Goal: Information Seeking & Learning: Compare options

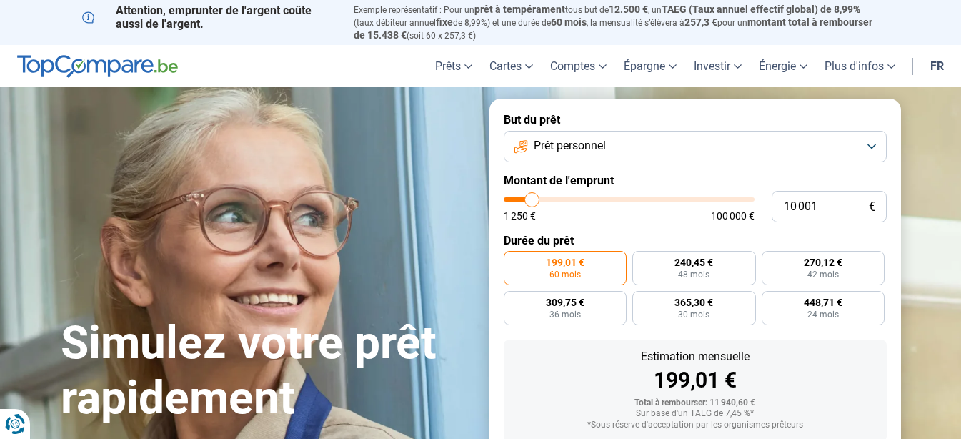
type input "10 500"
type input "10500"
type input "10 750"
type input "10750"
type input "11 000"
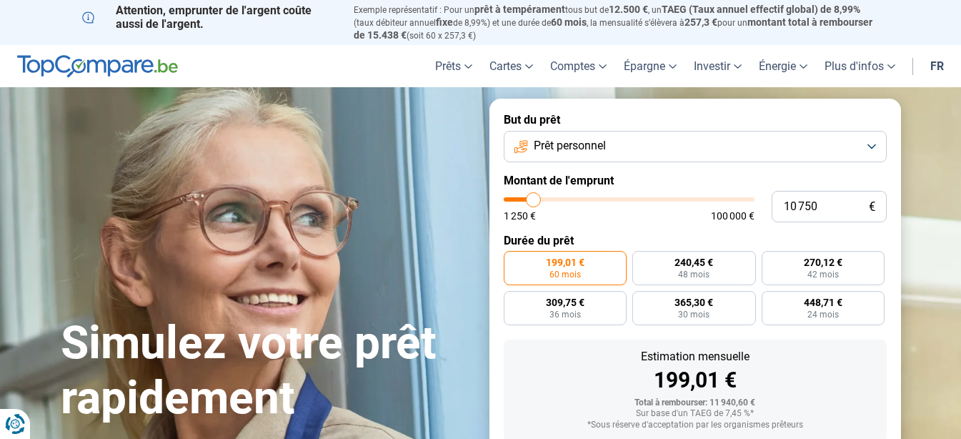
type input "11000"
type input "11 750"
type input "11750"
type input "12 000"
type input "12000"
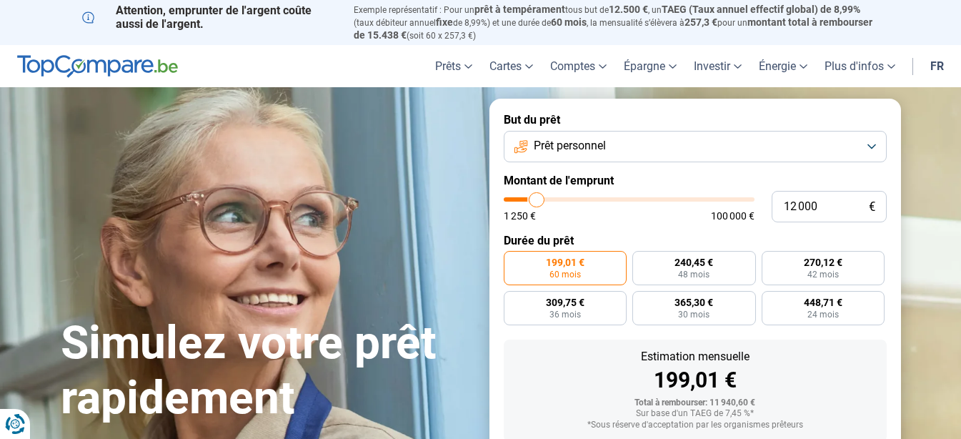
type input "12 250"
type input "12250"
type input "12 500"
type input "12500"
type input "13 000"
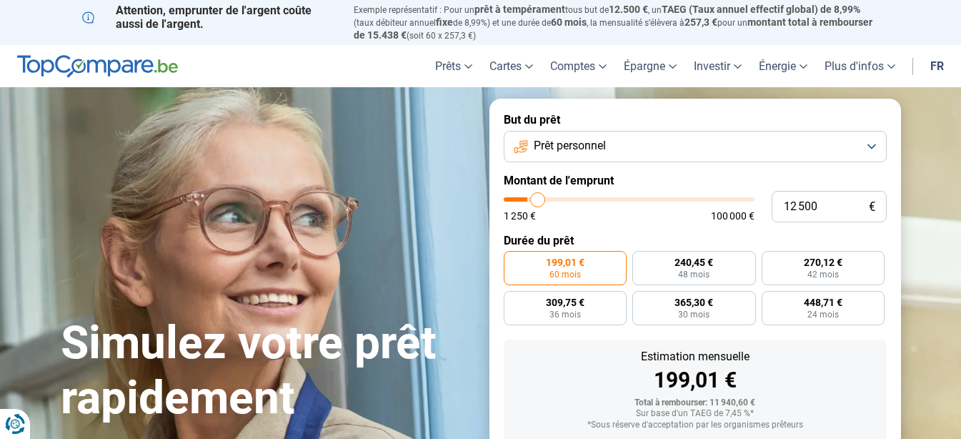
type input "13000"
type input "13 250"
type input "13250"
type input "13 750"
type input "13750"
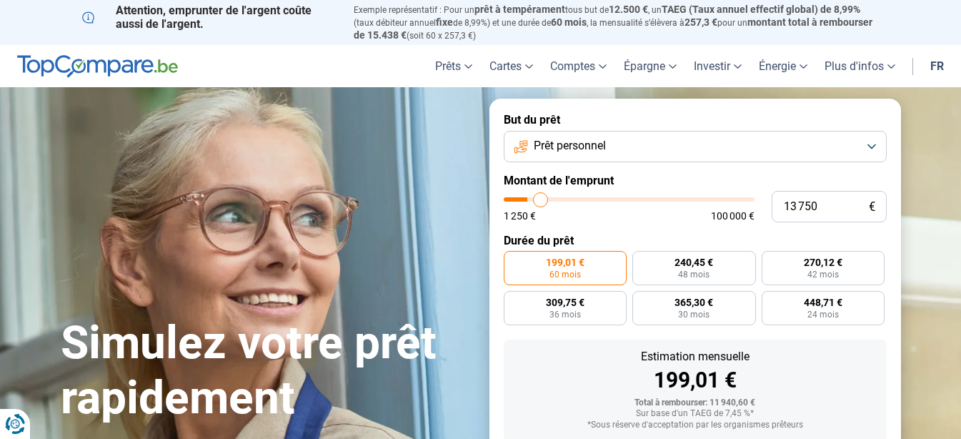
type input "14 500"
type input "14500"
type input "15 250"
type input "15250"
type input "15 500"
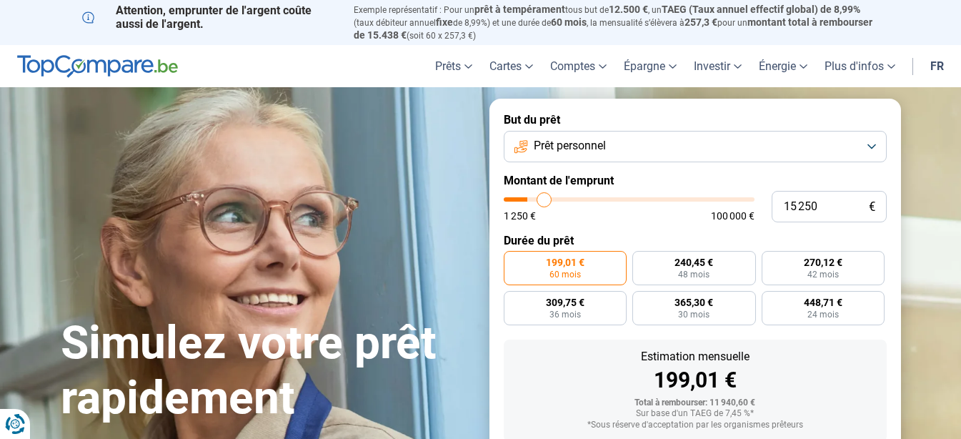
type input "15500"
type input "16 500"
type input "16500"
type input "16 750"
type input "16750"
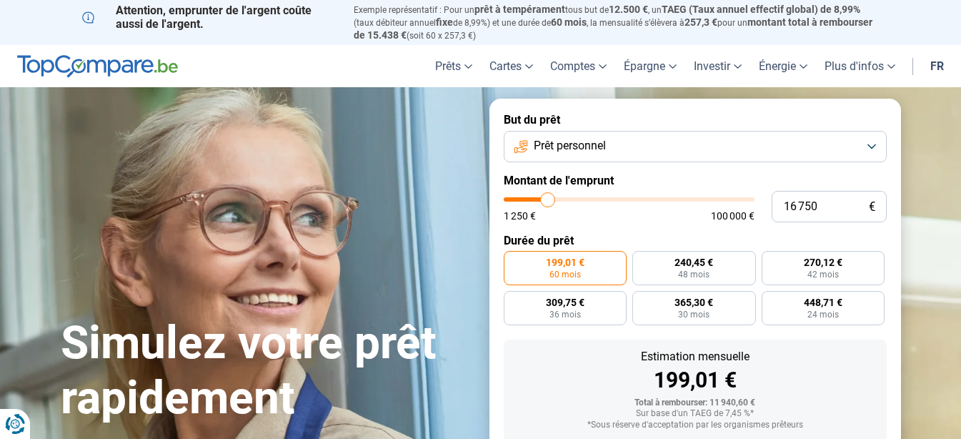
type input "17 500"
type input "17500"
type input "17 750"
type input "17750"
type input "18 000"
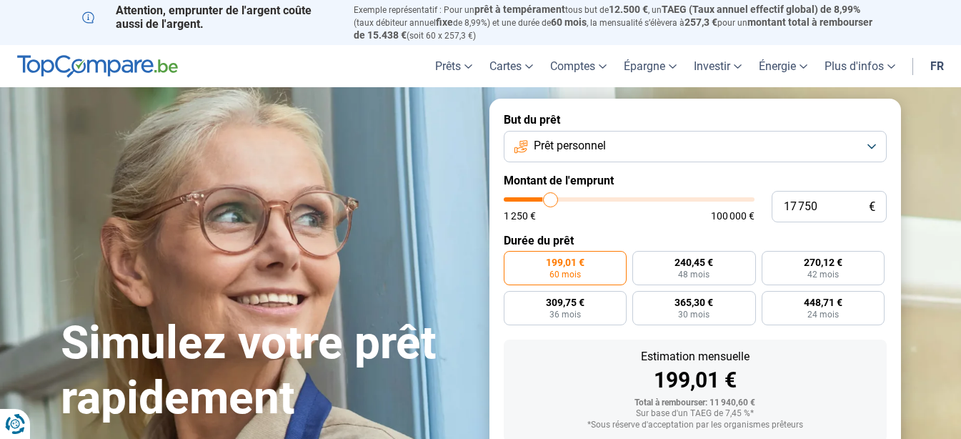
type input "18000"
type input "18 250"
type input "18250"
type input "19 000"
type input "19000"
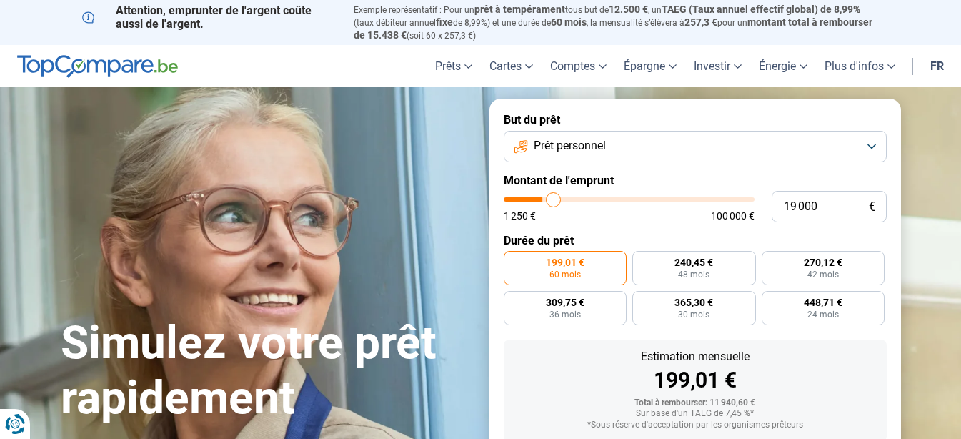
type input "19 250"
type input "19250"
type input "19 500"
type input "19500"
type input "20 000"
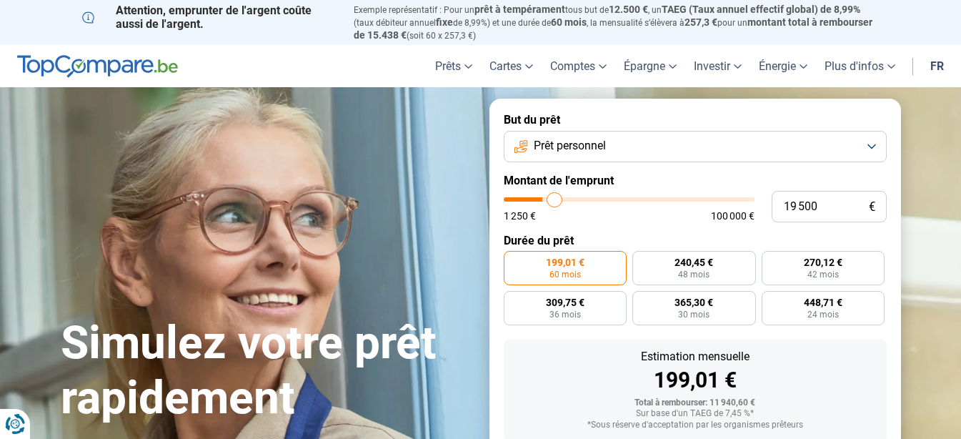
type input "20000"
type input "20 250"
type input "20250"
type input "20 750"
type input "20750"
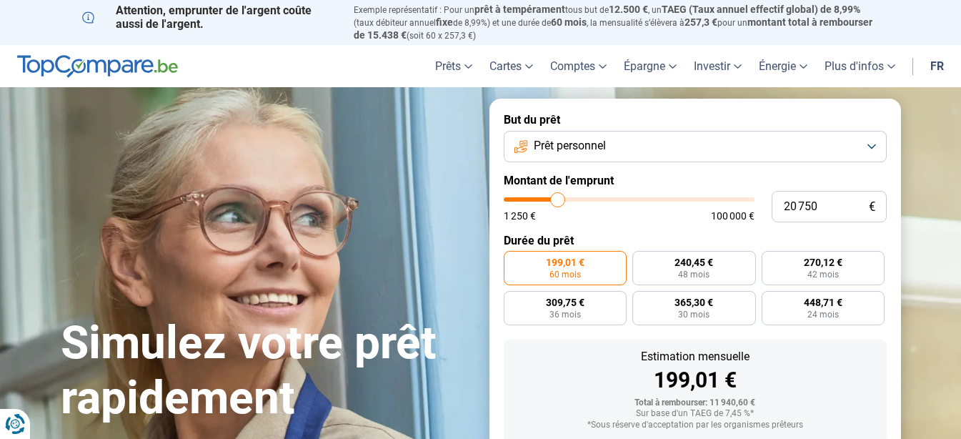
type input "21 250"
type input "21250"
type input "21 500"
type input "21500"
type input "21 750"
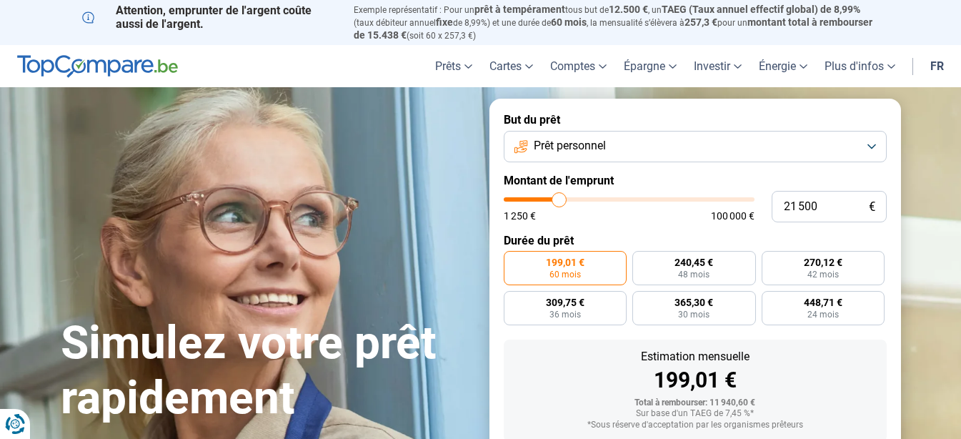
type input "21750"
type input "22 250"
type input "22250"
type input "22 500"
type input "22500"
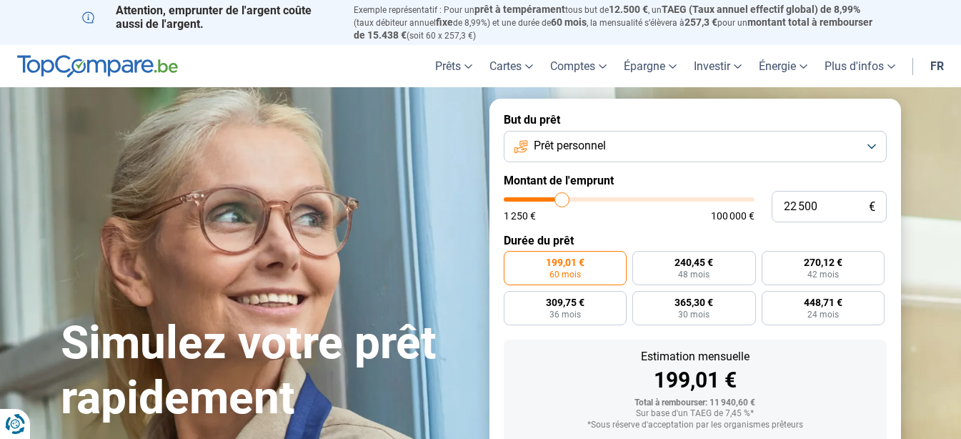
type input "22 750"
type input "22750"
type input "23 000"
type input "23000"
type input "23 250"
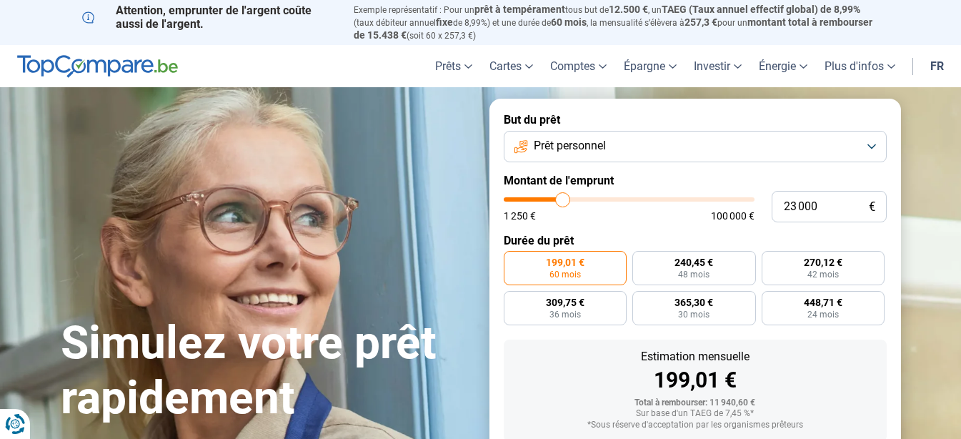
type input "23250"
type input "22 750"
type input "22750"
type input "22 500"
type input "22500"
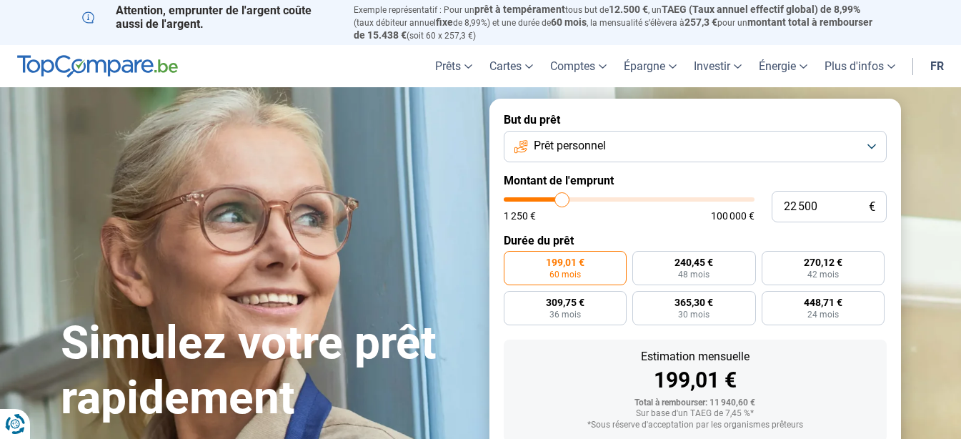
type input "21 750"
type input "21750"
type input "21 250"
type input "21250"
type input "21 000"
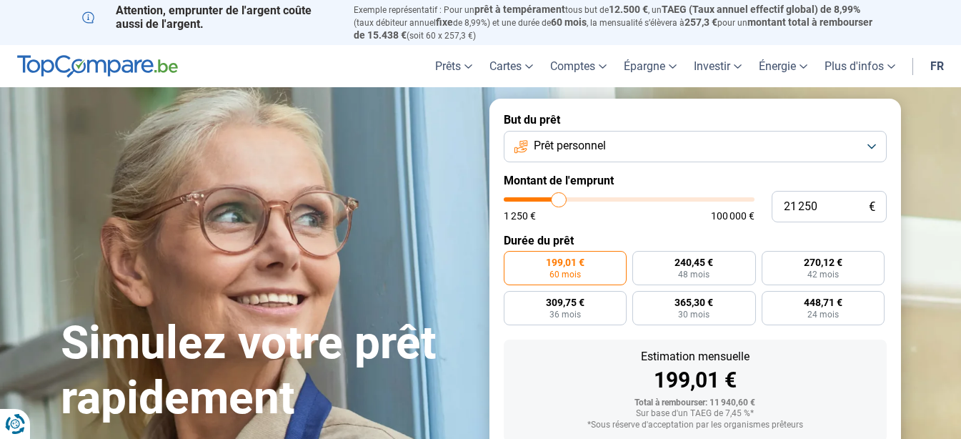
type input "21000"
type input "20 000"
type input "20000"
type input "19 750"
type input "19750"
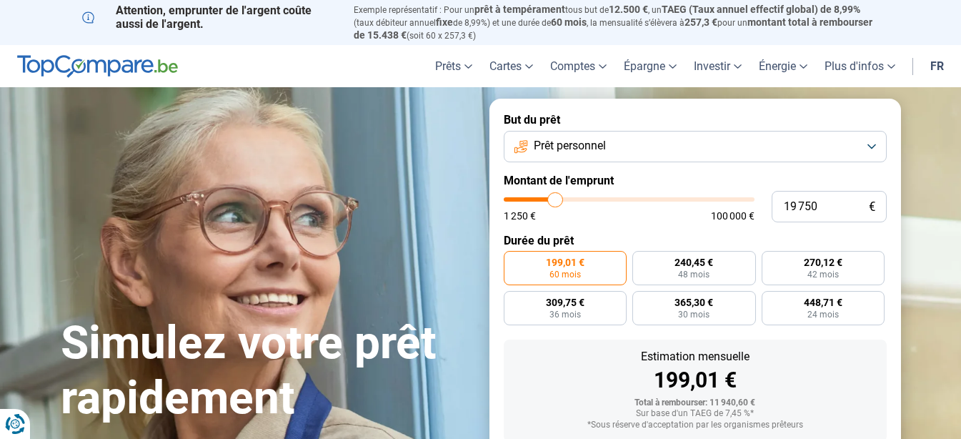
type input "19 000"
type input "19000"
type input "18 250"
type input "18250"
type input "18 000"
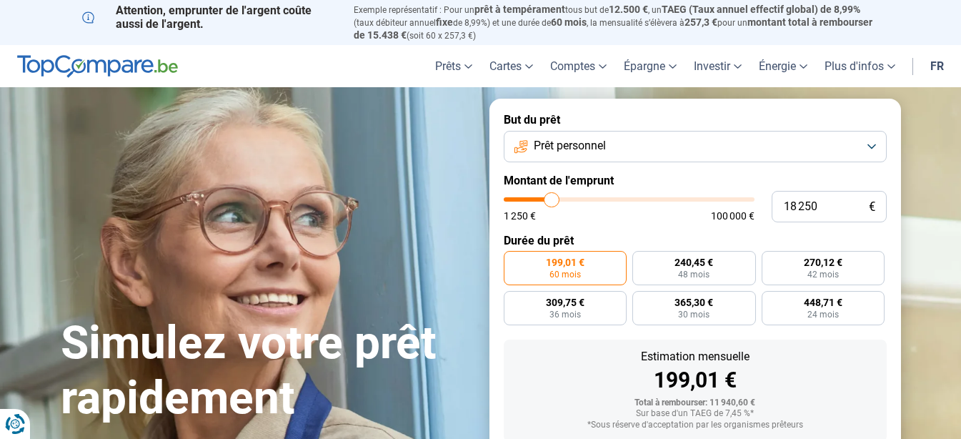
type input "18000"
type input "17 500"
type input "17500"
type input "17 000"
type input "17000"
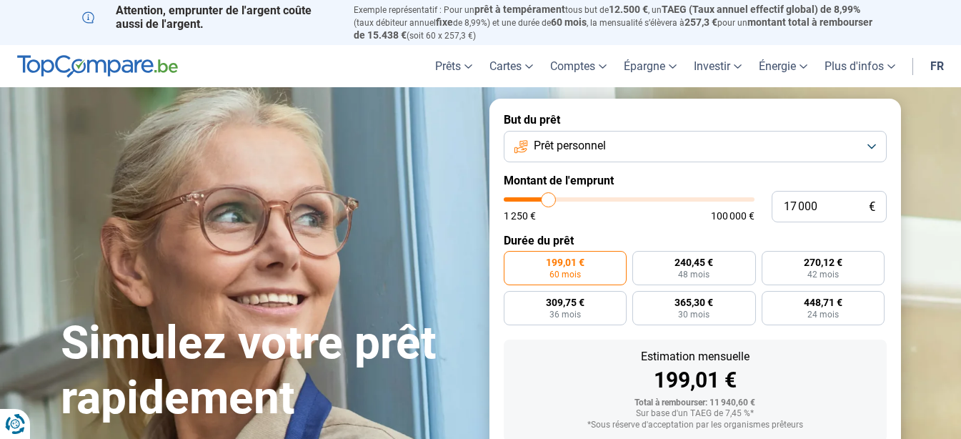
type input "16 500"
type input "16500"
type input "16 250"
type input "16250"
type input "16 000"
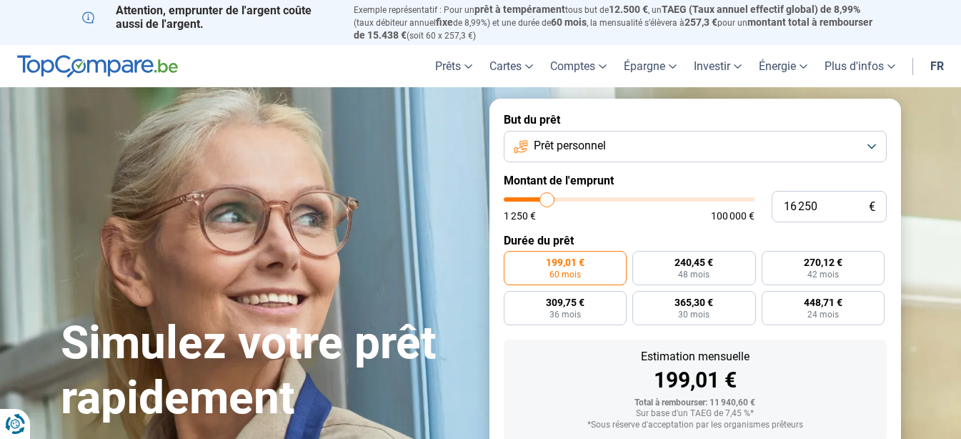
type input "16000"
type input "15 500"
type input "15500"
type input "15 250"
type input "15250"
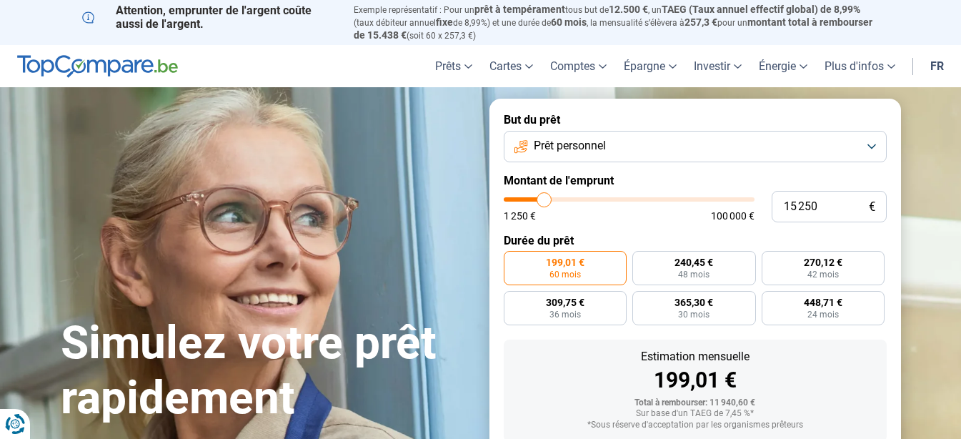
type input "15 000"
type input "15000"
type input "14 750"
type input "14750"
type input "14 500"
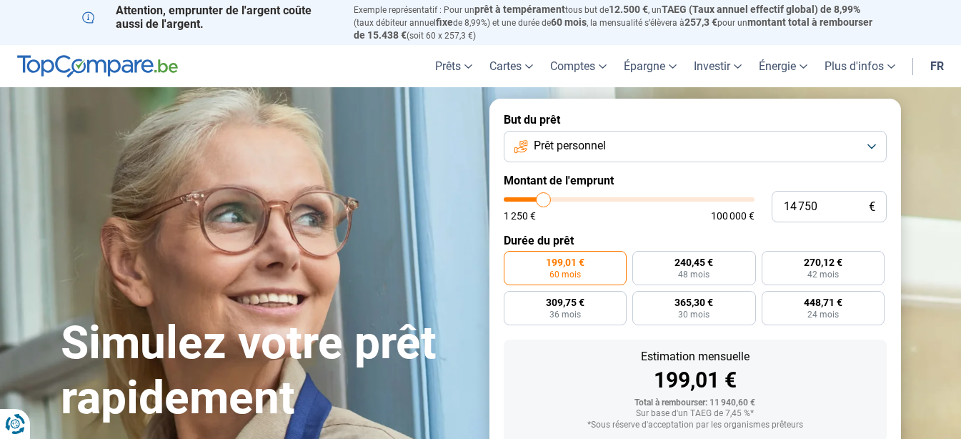
type input "14500"
type input "14 000"
type input "14000"
type input "13 750"
type input "13750"
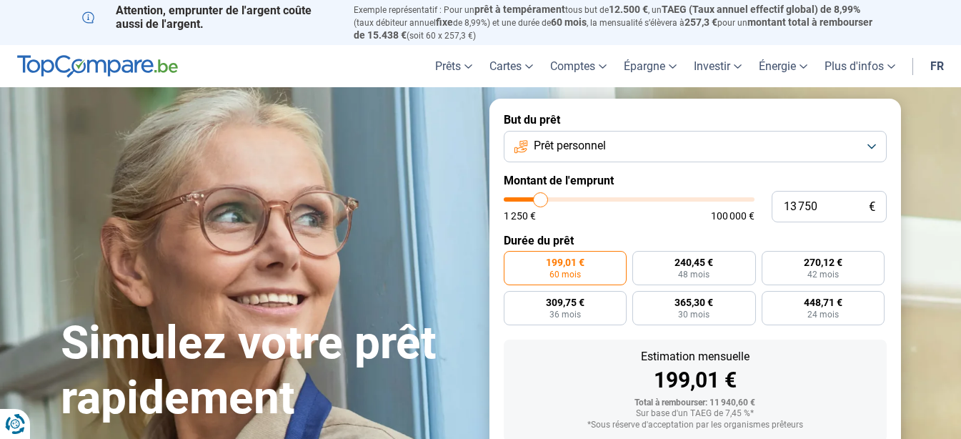
type input "13 500"
type input "13500"
type input "13 250"
type input "13250"
type input "13 000"
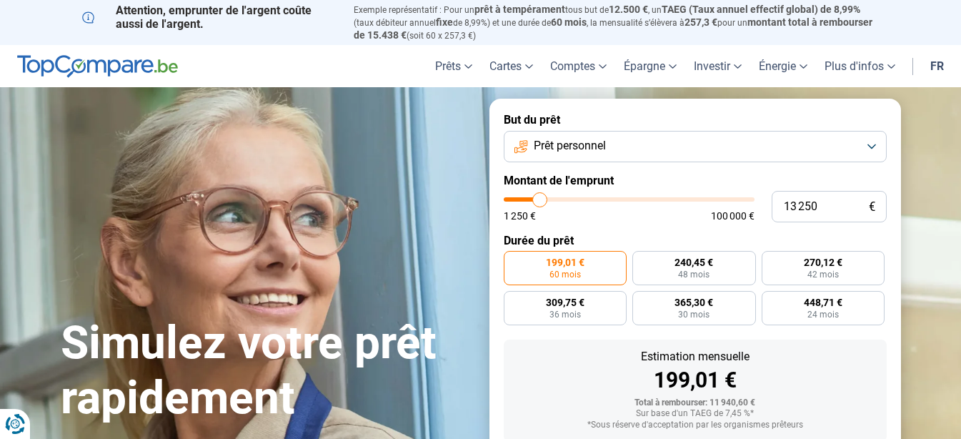
type input "13000"
type input "12 500"
type input "12500"
type input "12 250"
type input "12250"
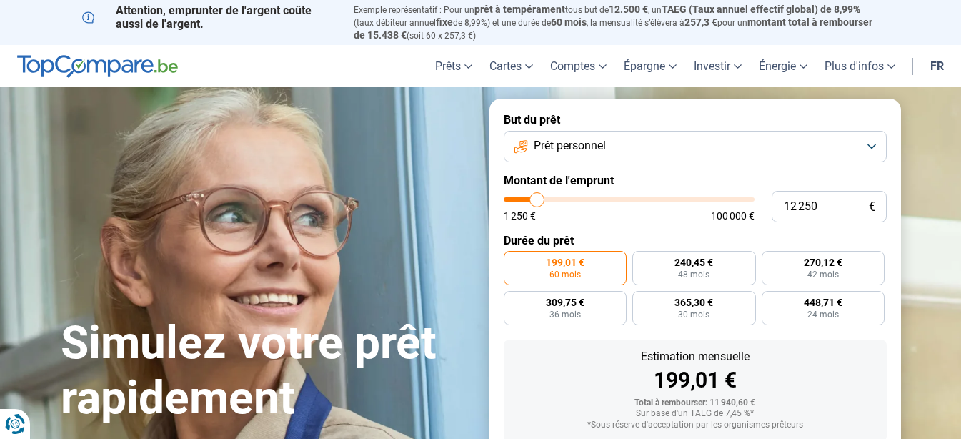
type input "12 000"
type input "12000"
type input "11 750"
type input "11750"
type input "11 500"
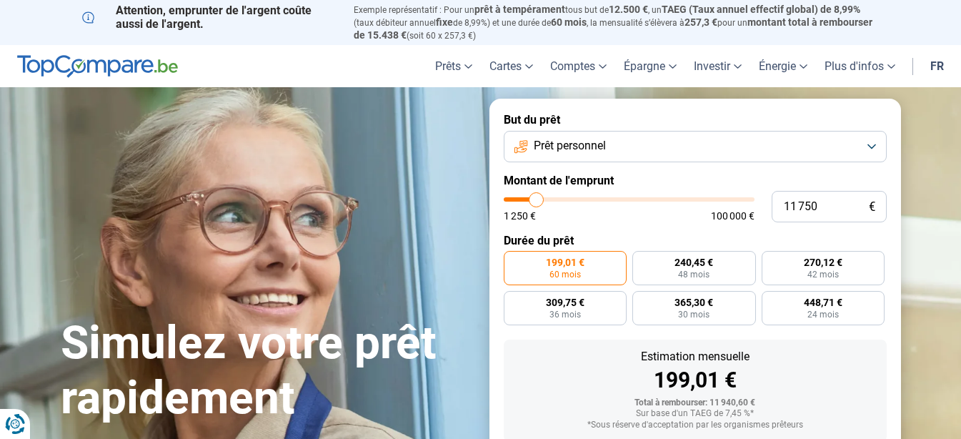
type input "11500"
type input "11 000"
type input "11000"
type input "10 750"
type input "10750"
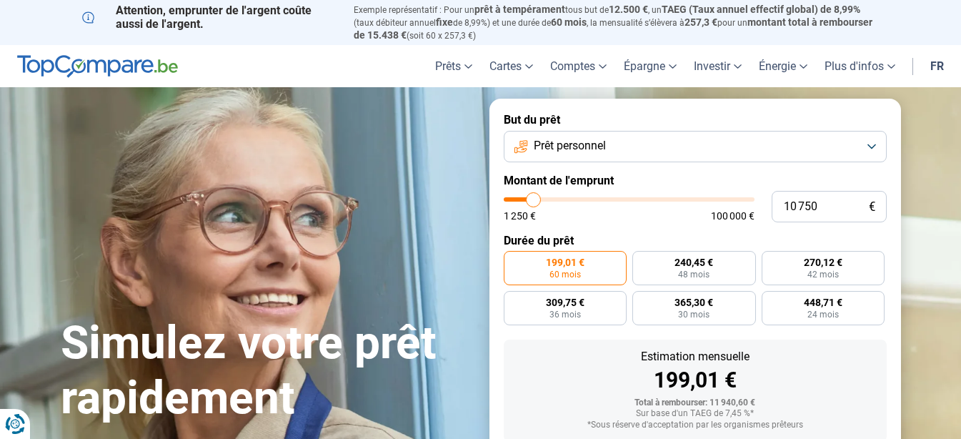
type input "10 500"
type input "10500"
type input "10 250"
type input "10250"
type input "10 000"
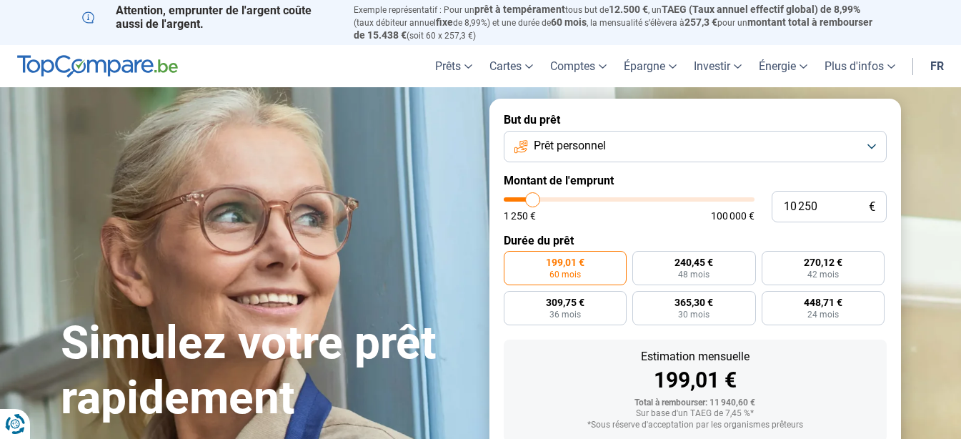
type input "10000"
type input "9 500"
type input "9500"
type input "9 250"
type input "9250"
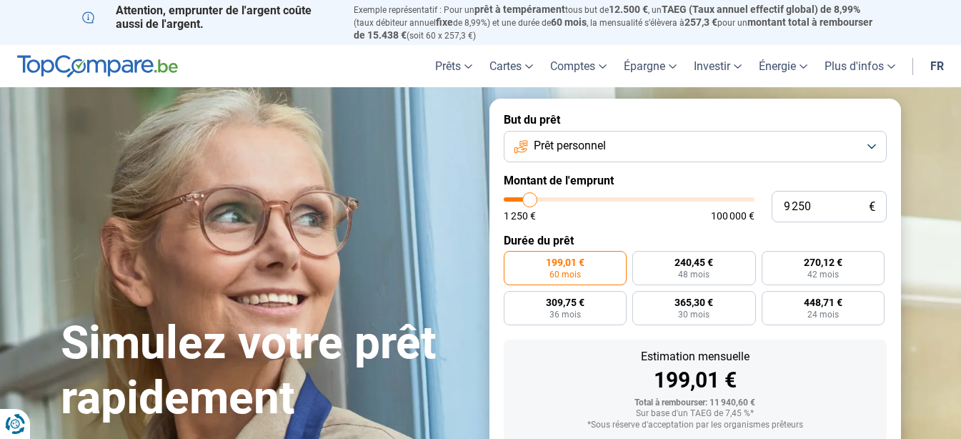
type input "9 000"
type input "9000"
type input "8 750"
type input "8750"
type input "8 500"
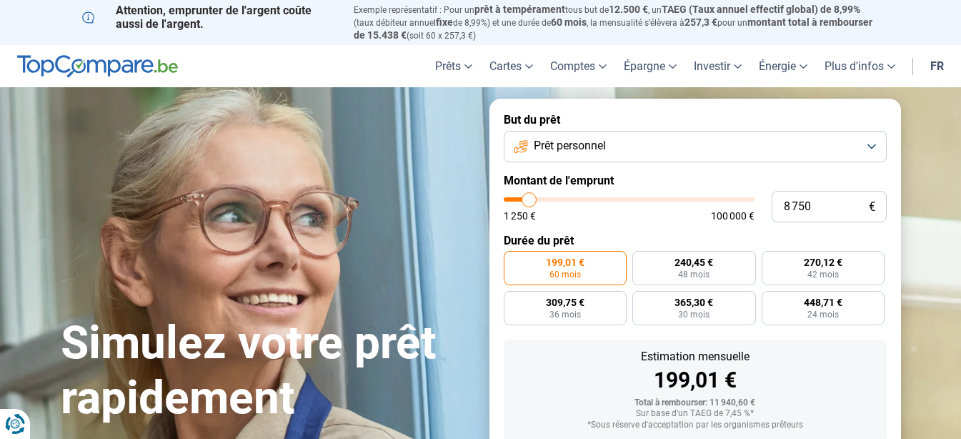
type input "8500"
type input "7 750"
type input "7750"
type input "7 500"
type input "7500"
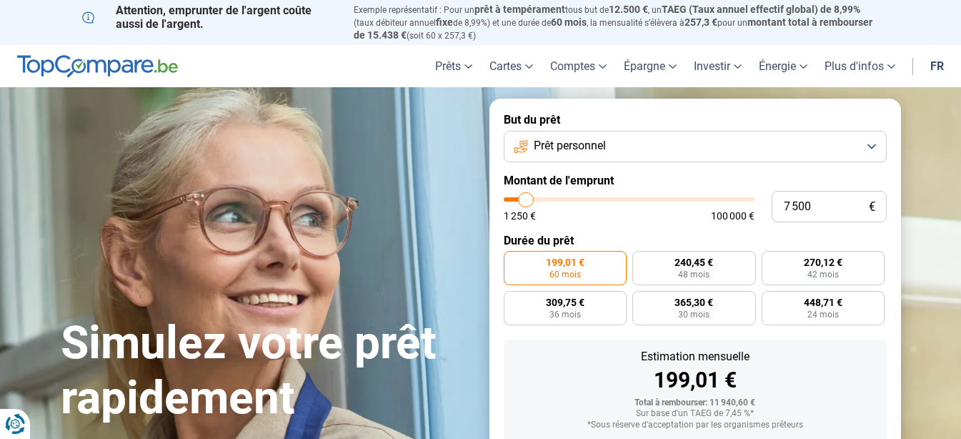
type input "7 250"
type input "7250"
type input "7 000"
type input "7000"
type input "6 500"
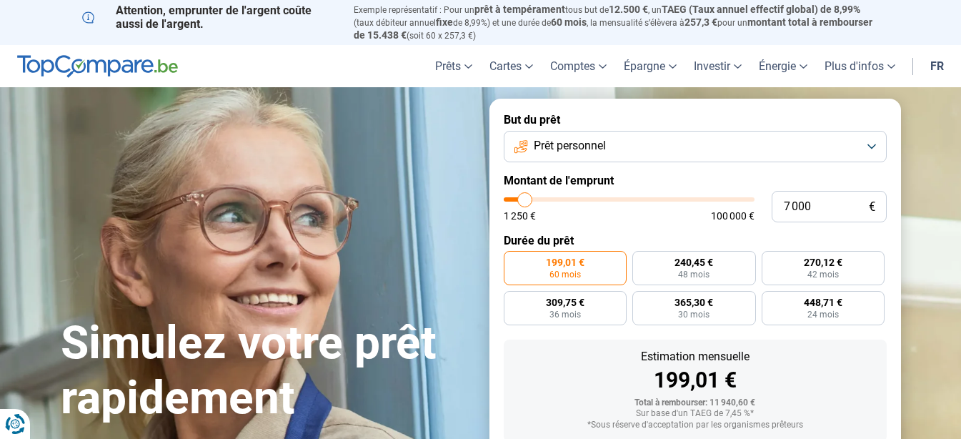
type input "6500"
type input "6 250"
type input "6250"
type input "6 000"
type input "6000"
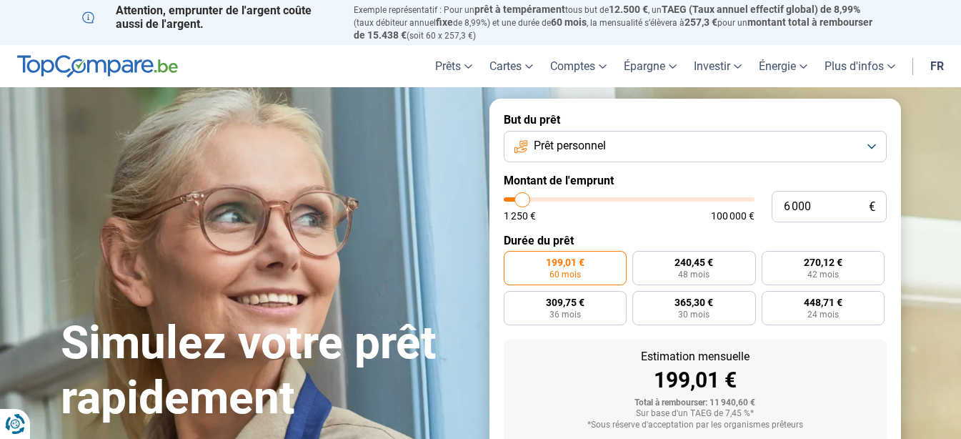
type input "5 750"
type input "5750"
type input "5 500"
type input "5500"
type input "5 000"
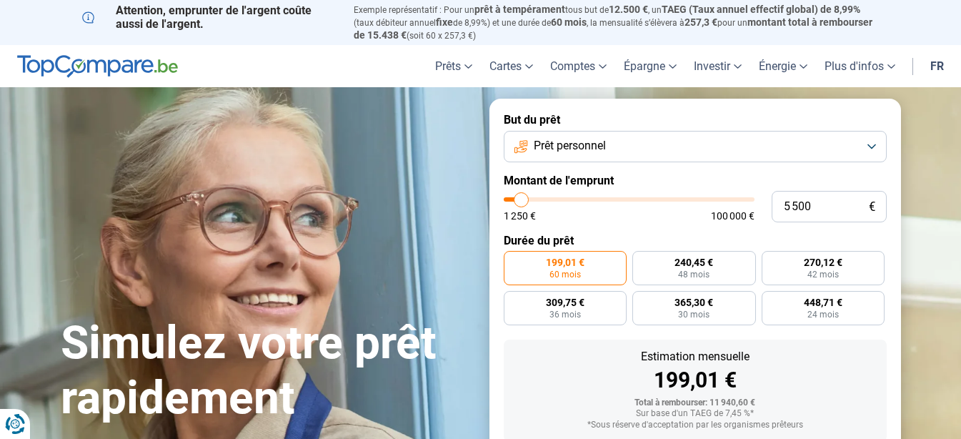
type input "5000"
type input "4 750"
type input "4750"
type input "5 000"
type input "5000"
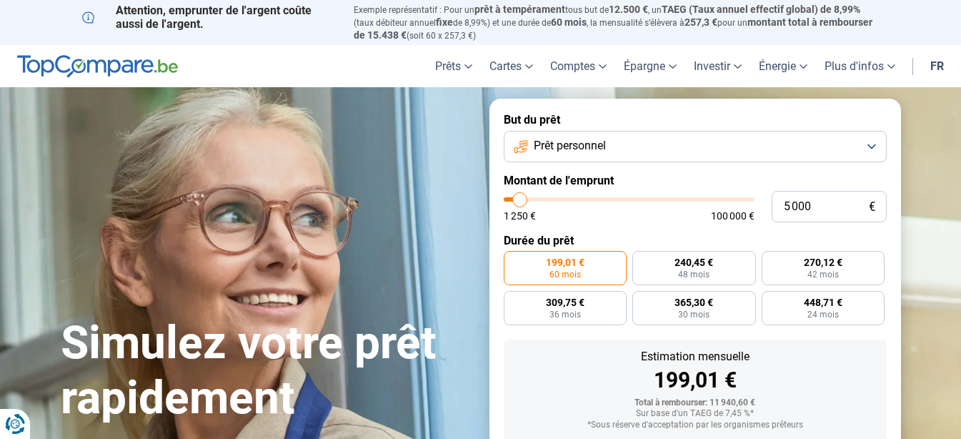
type input "5 500"
type input "5500"
type input "5 750"
type input "5750"
type input "6 000"
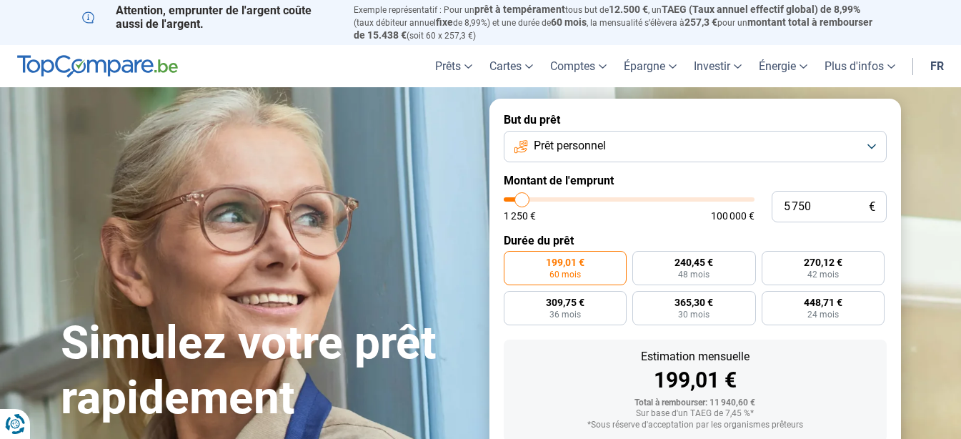
type input "6000"
type input "5 750"
type input "5750"
type input "5 500"
type input "5500"
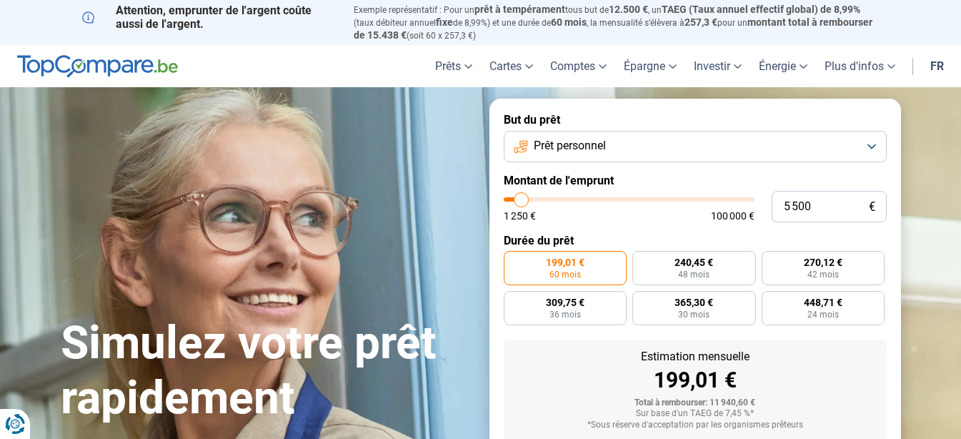
type input "5 000"
type input "5000"
type input "5 500"
type input "5500"
type input "5 750"
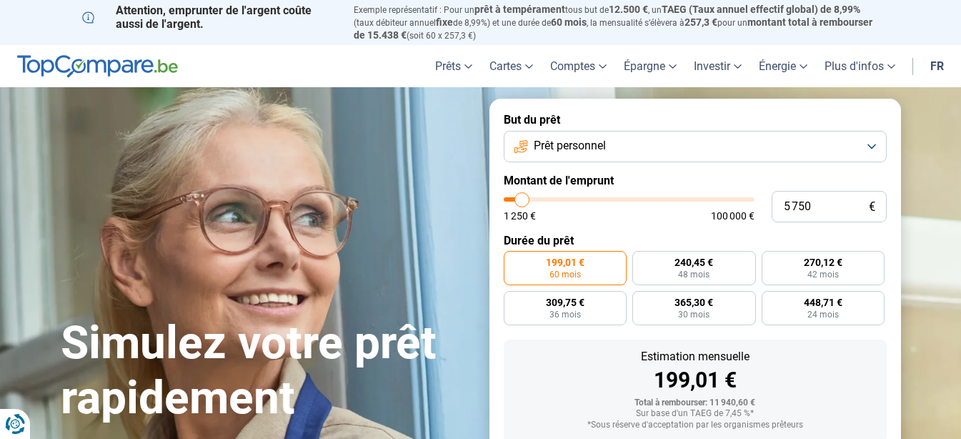
drag, startPoint x: 533, startPoint y: 198, endPoint x: 522, endPoint y: 198, distance: 11.4
type input "5750"
click at [522, 198] on input "range" at bounding box center [629, 199] width 251 height 4
radio input "true"
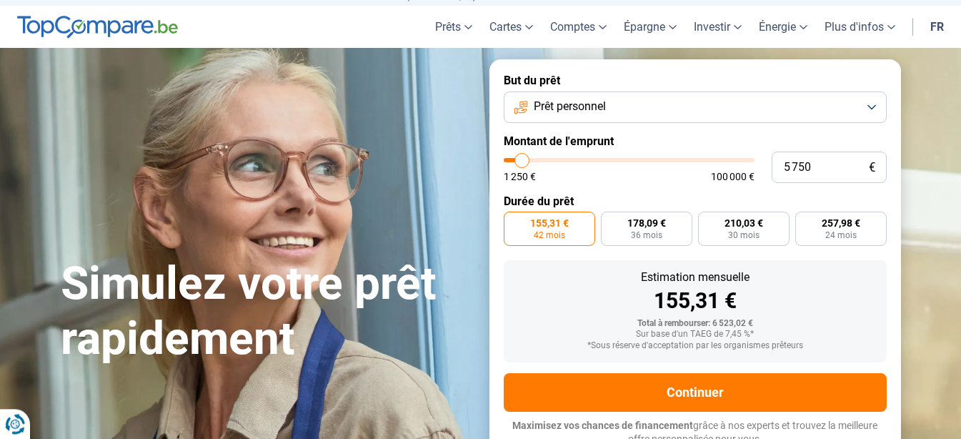
scroll to position [46, 0]
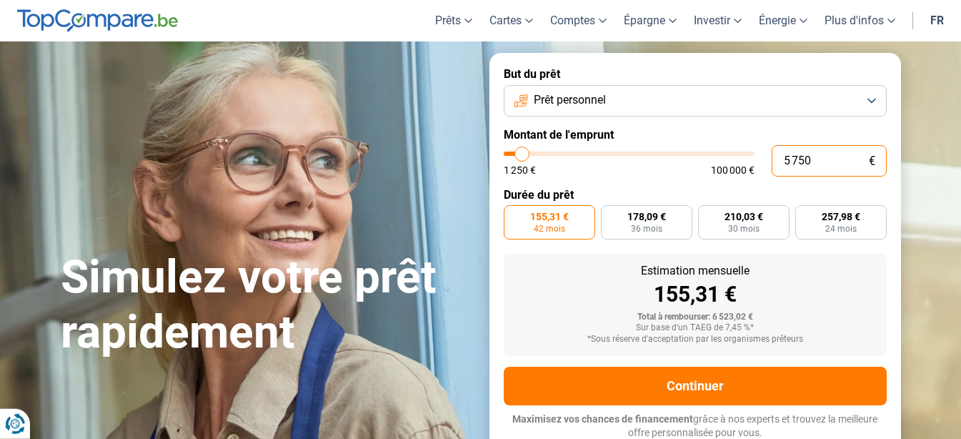
click at [812, 155] on input "5 750" at bounding box center [829, 160] width 115 height 31
type input "575"
type input "1250"
type input "57"
type input "1250"
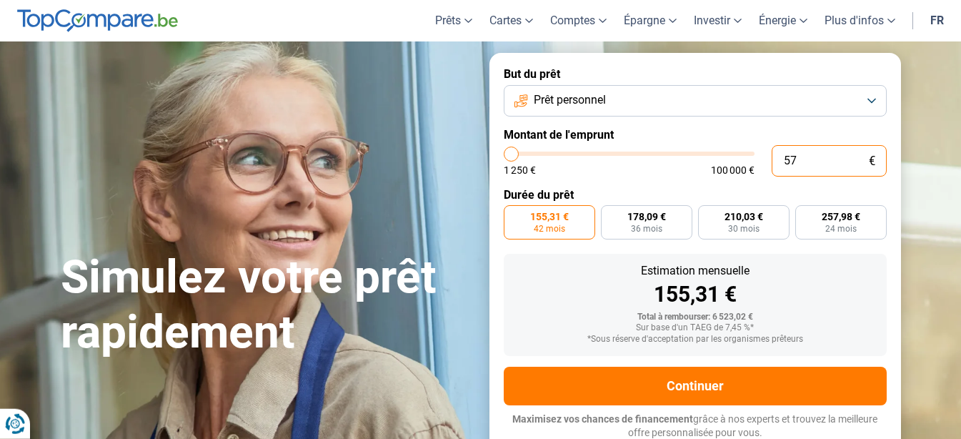
type input "5"
type input "1250"
type input "50"
type input "1250"
type input "500"
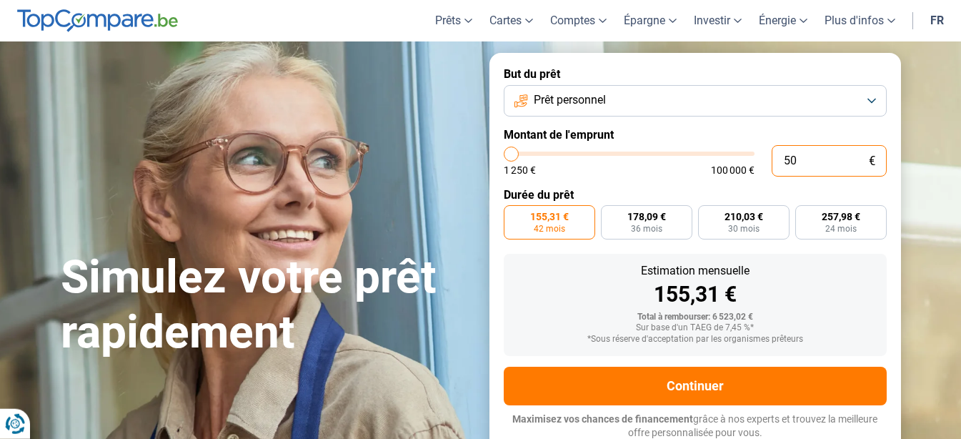
type input "1250"
type input "5 000"
type input "5000"
radio input "true"
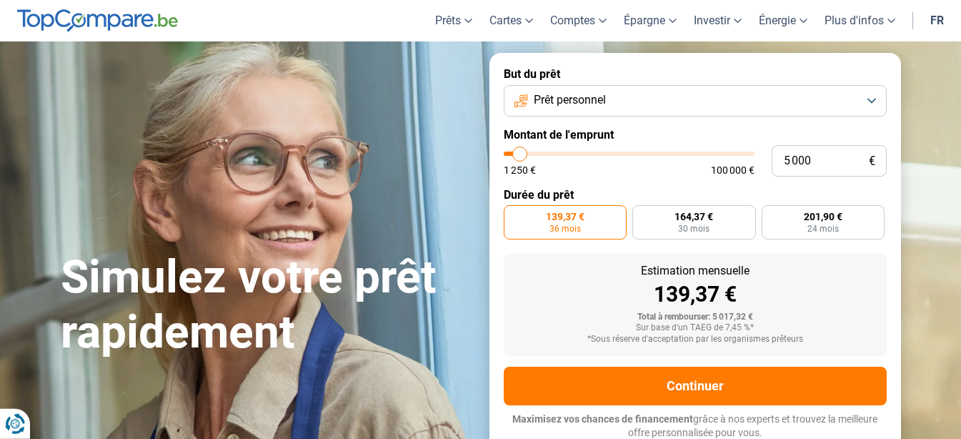
click at [520, 152] on input "range" at bounding box center [629, 153] width 251 height 4
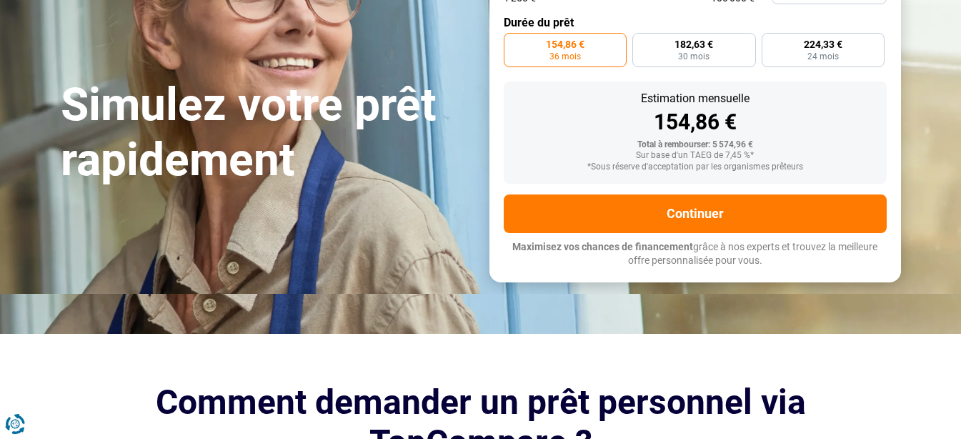
scroll to position [219, 0]
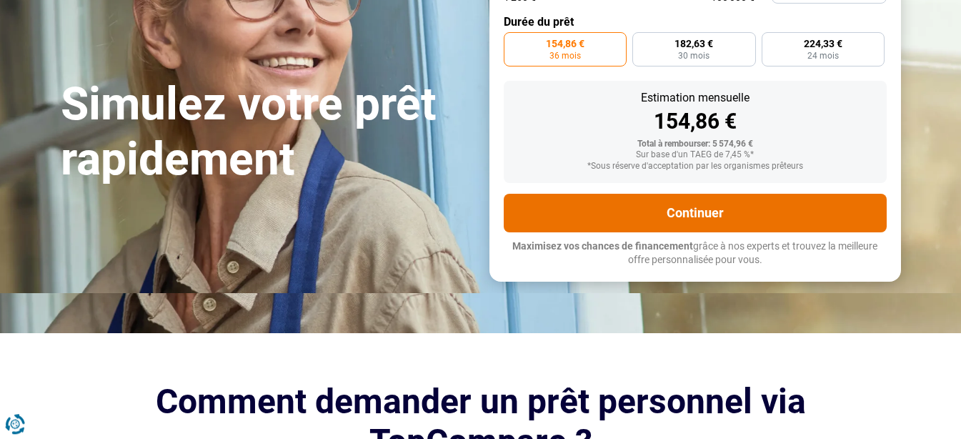
click at [748, 216] on button "Continuer" at bounding box center [695, 213] width 383 height 39
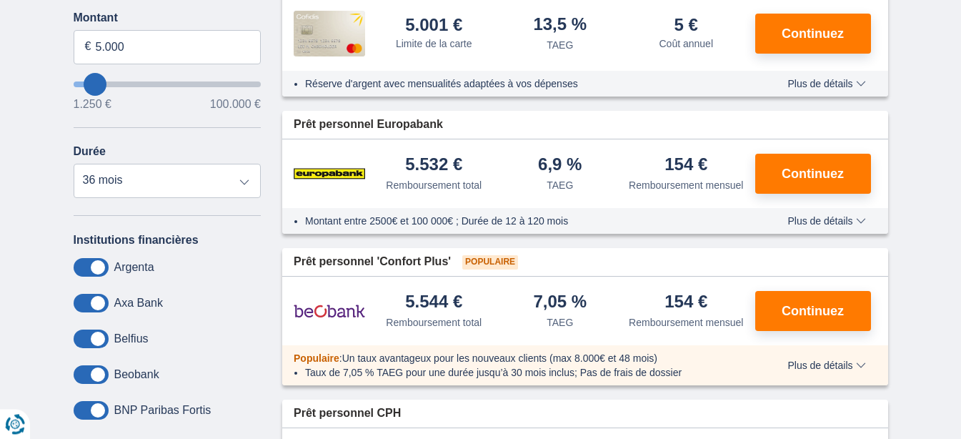
scroll to position [374, 0]
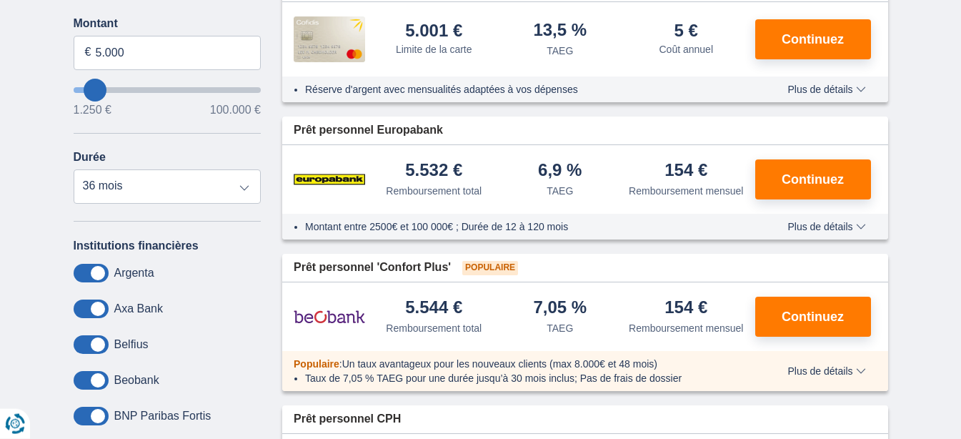
click at [842, 229] on span "Plus de détails" at bounding box center [826, 227] width 78 height 10
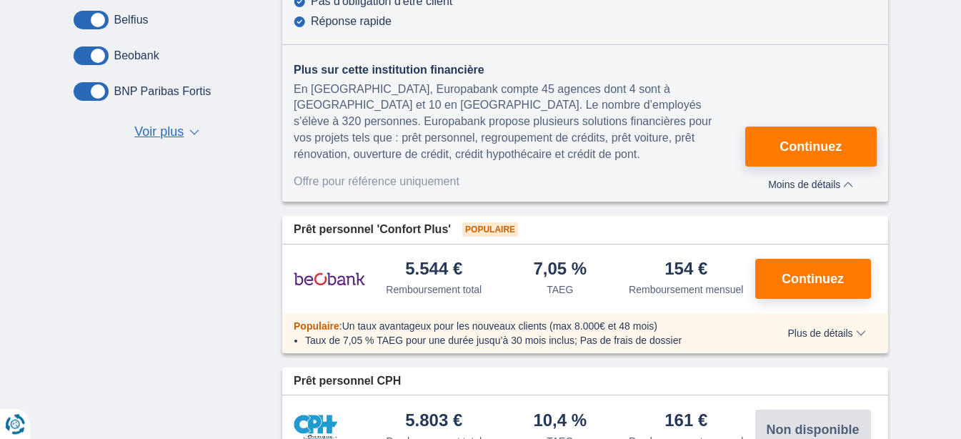
scroll to position [720, 0]
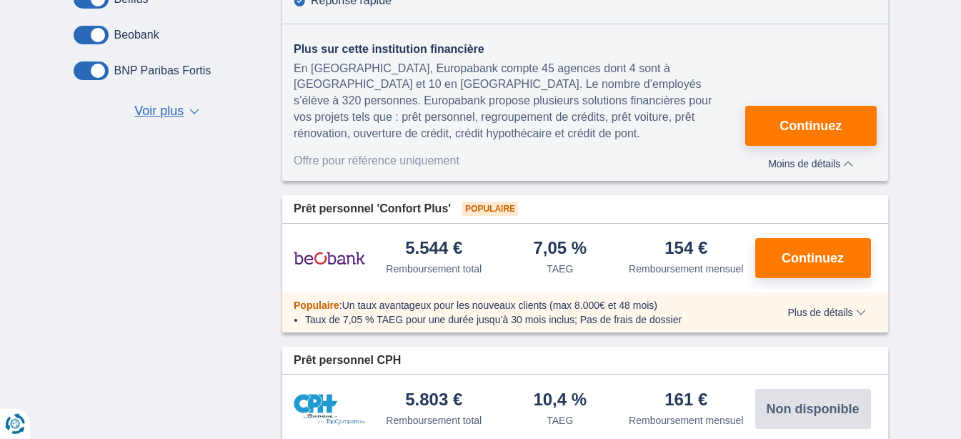
click at [802, 317] on span "Plus de détails" at bounding box center [826, 312] width 78 height 10
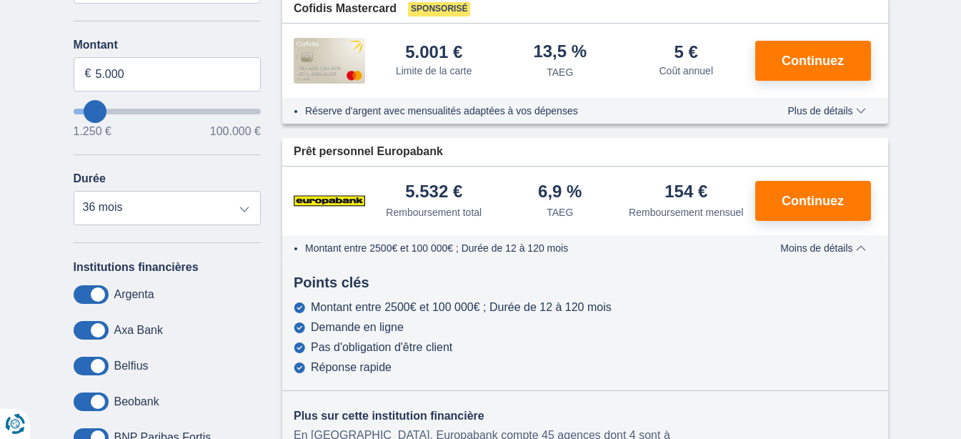
scroll to position [341, 0]
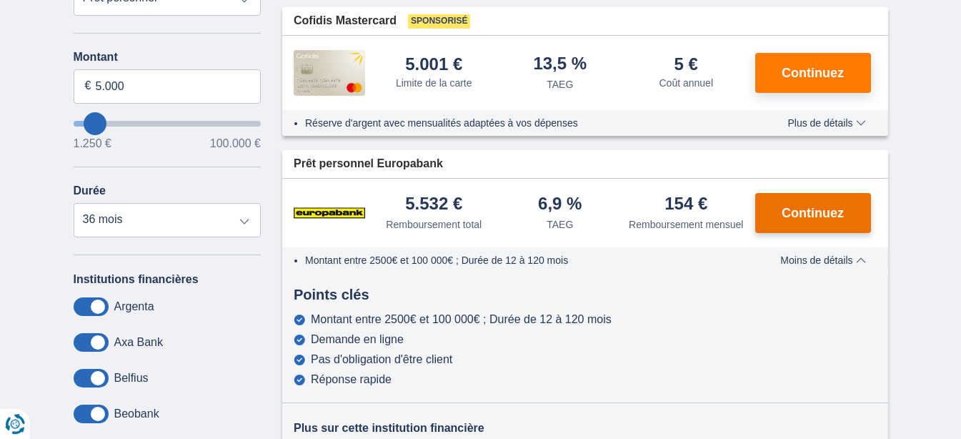
click at [802, 209] on span "Continuez" at bounding box center [813, 212] width 62 height 13
click at [790, 209] on span "Continuez" at bounding box center [813, 212] width 62 height 13
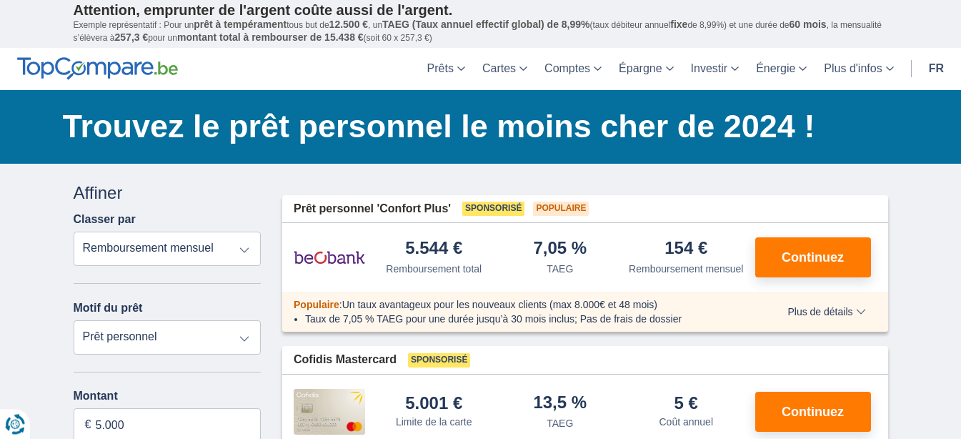
scroll to position [0, 0]
